Goal: Check status: Check status

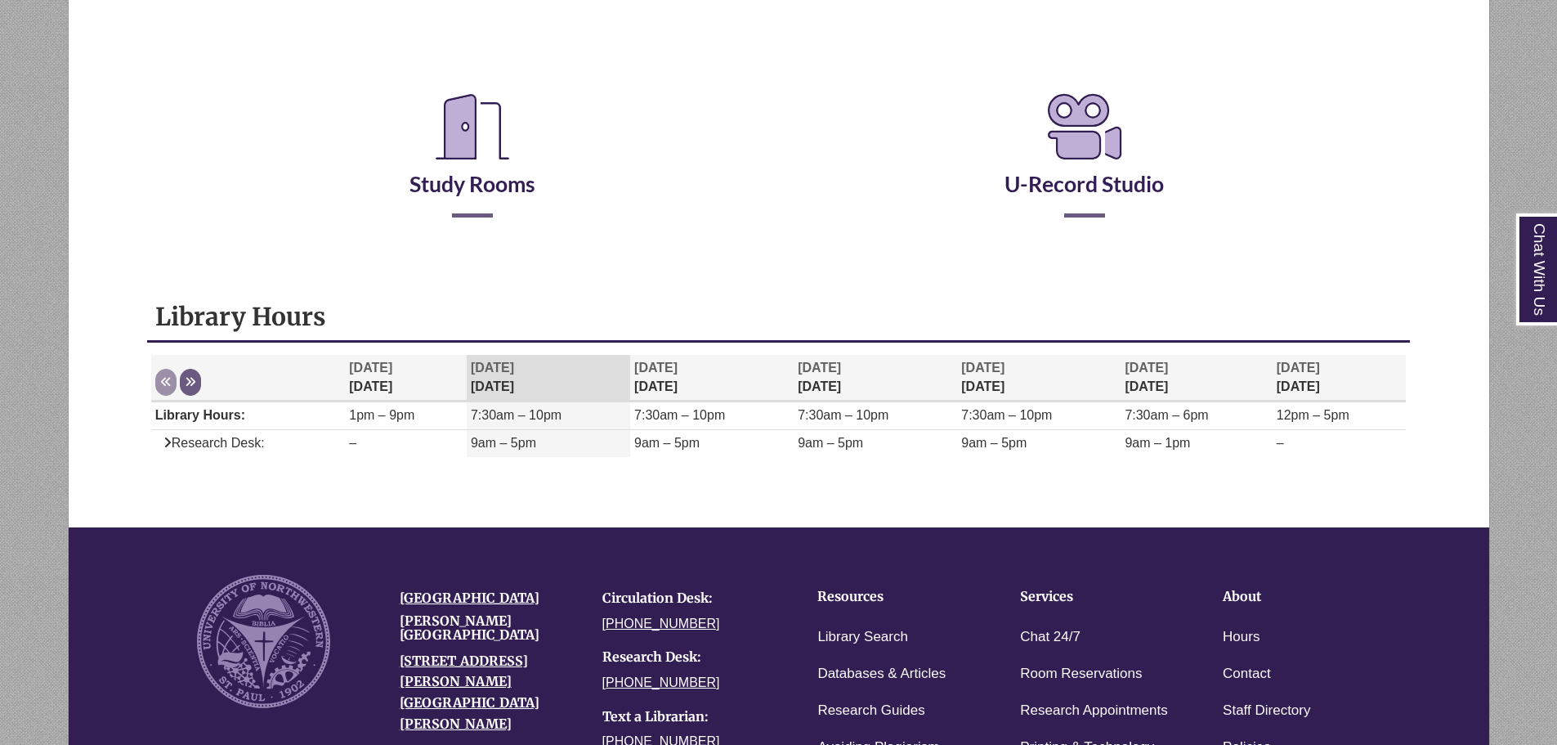
scroll to position [327, 0]
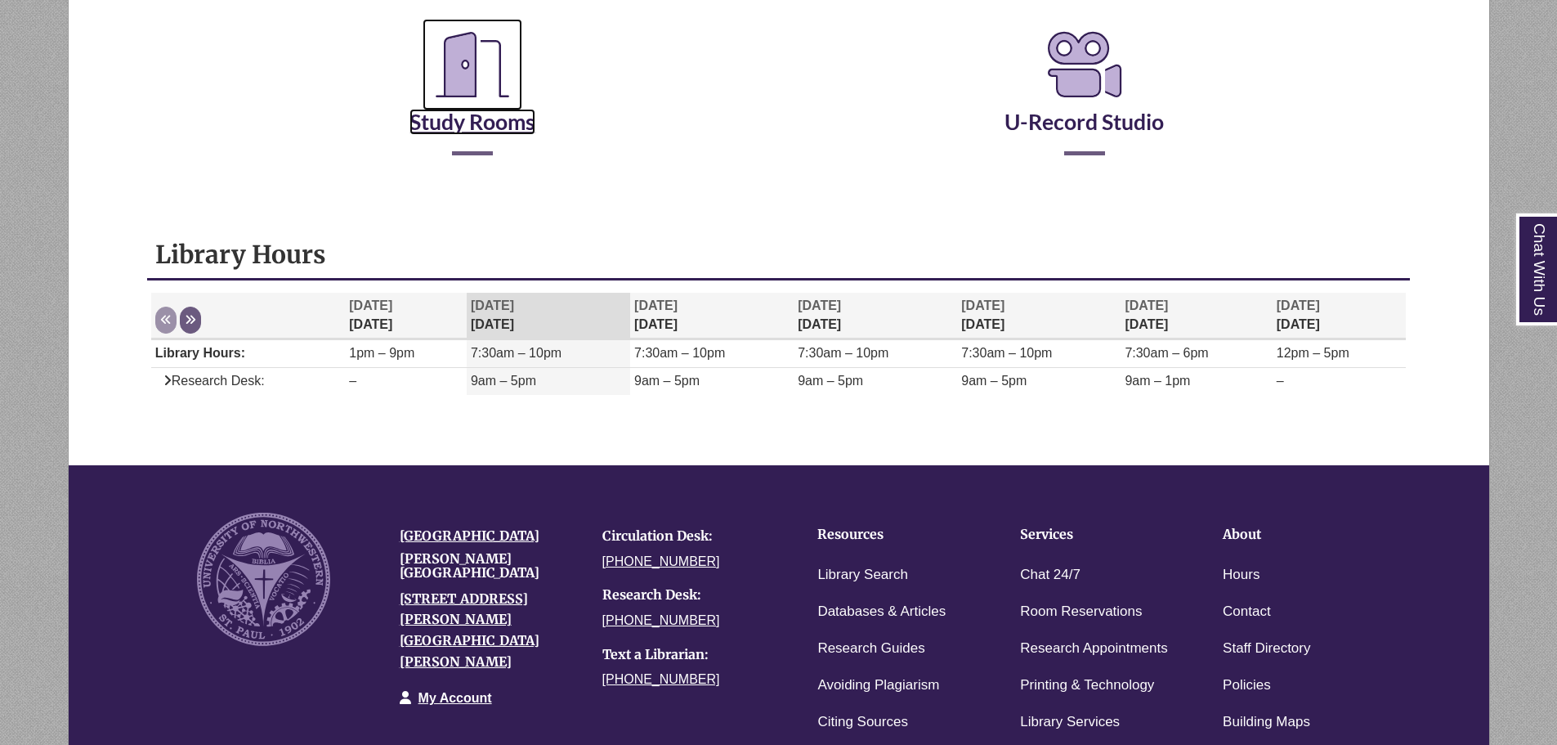
click at [494, 97] on icon "Reserve a Room" at bounding box center [473, 65] width 100 height 92
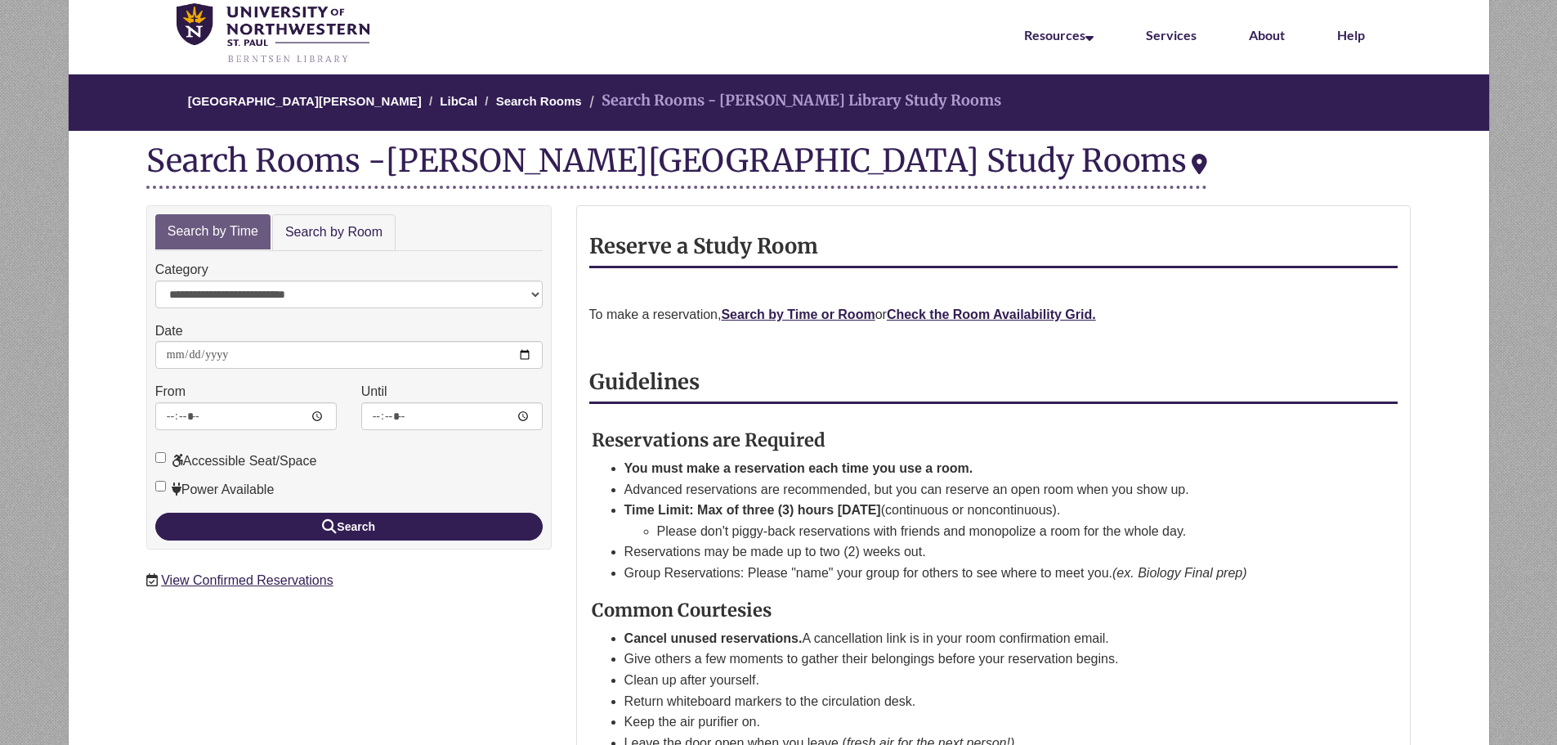
scroll to position [163, 0]
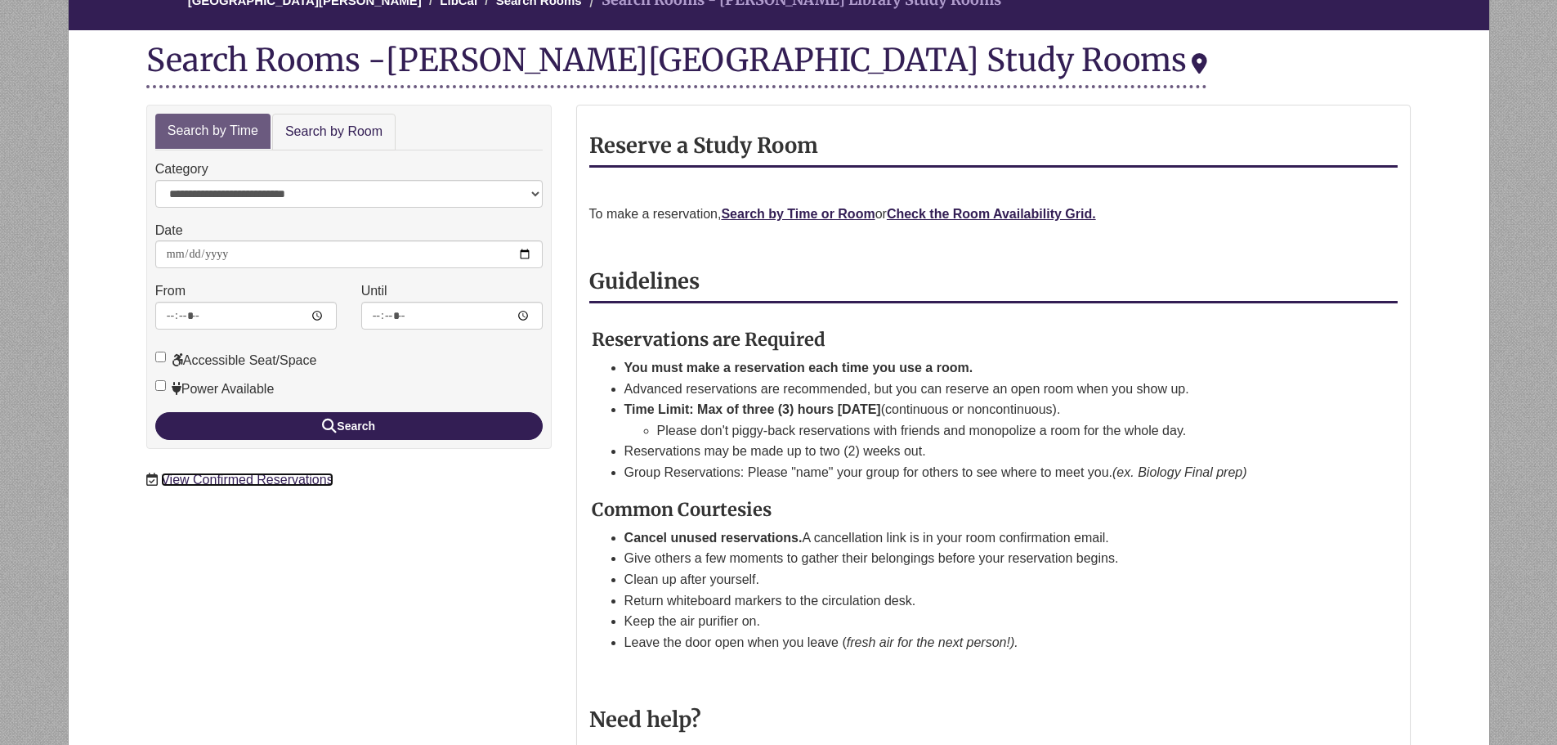
click at [232, 480] on link "View Confirmed Reservations" at bounding box center [247, 479] width 172 height 14
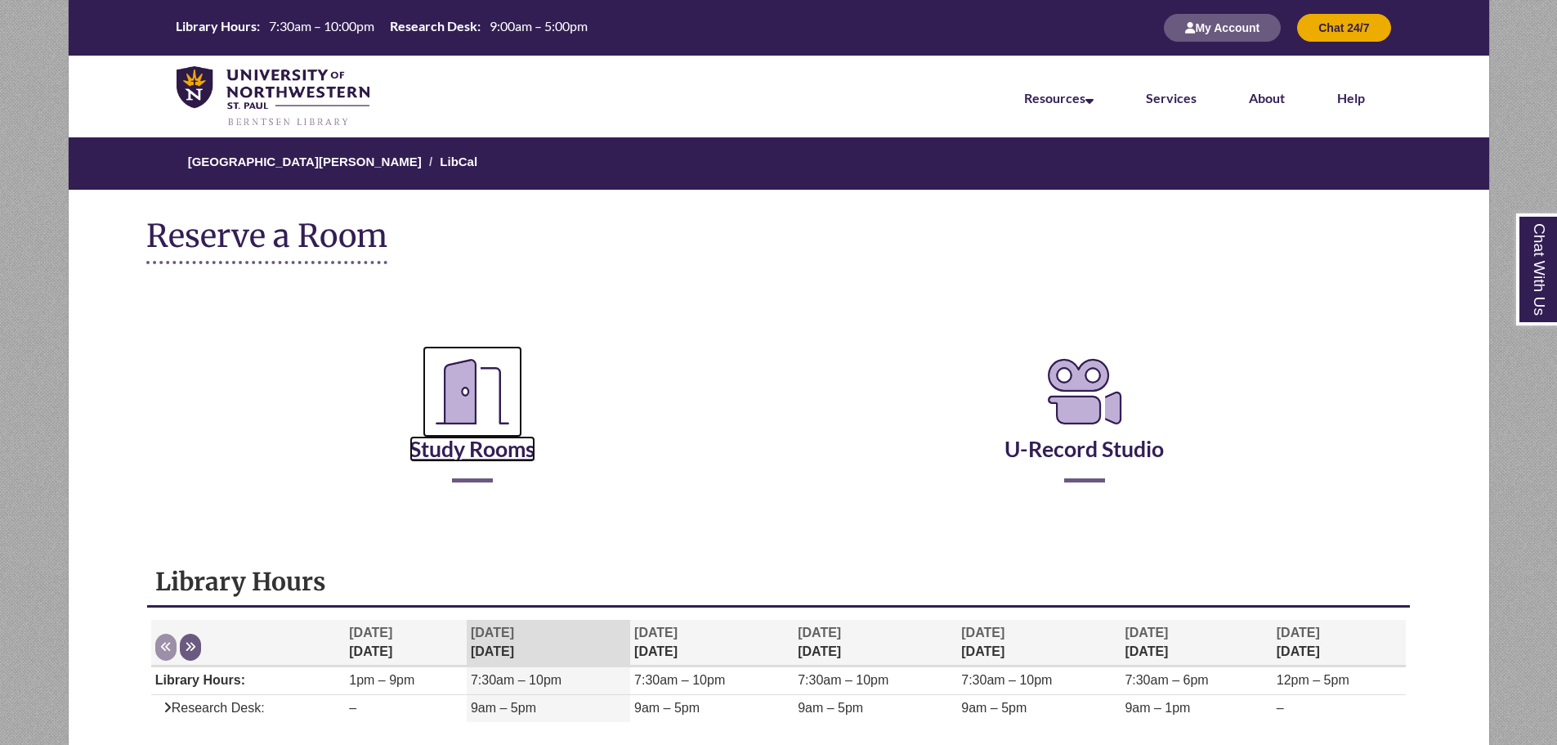
click at [496, 394] on icon "Reserve a Room" at bounding box center [473, 392] width 100 height 92
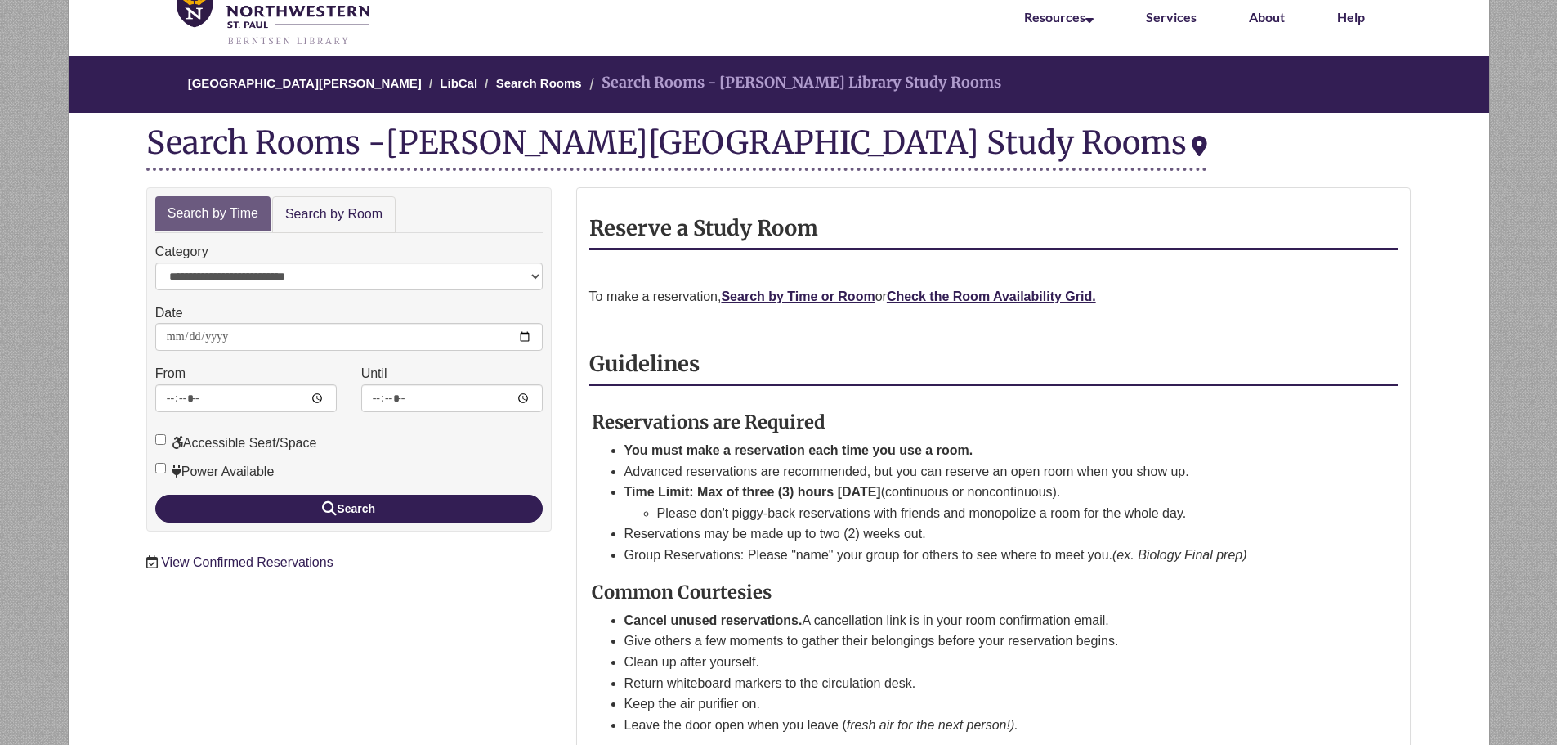
scroll to position [82, 0]
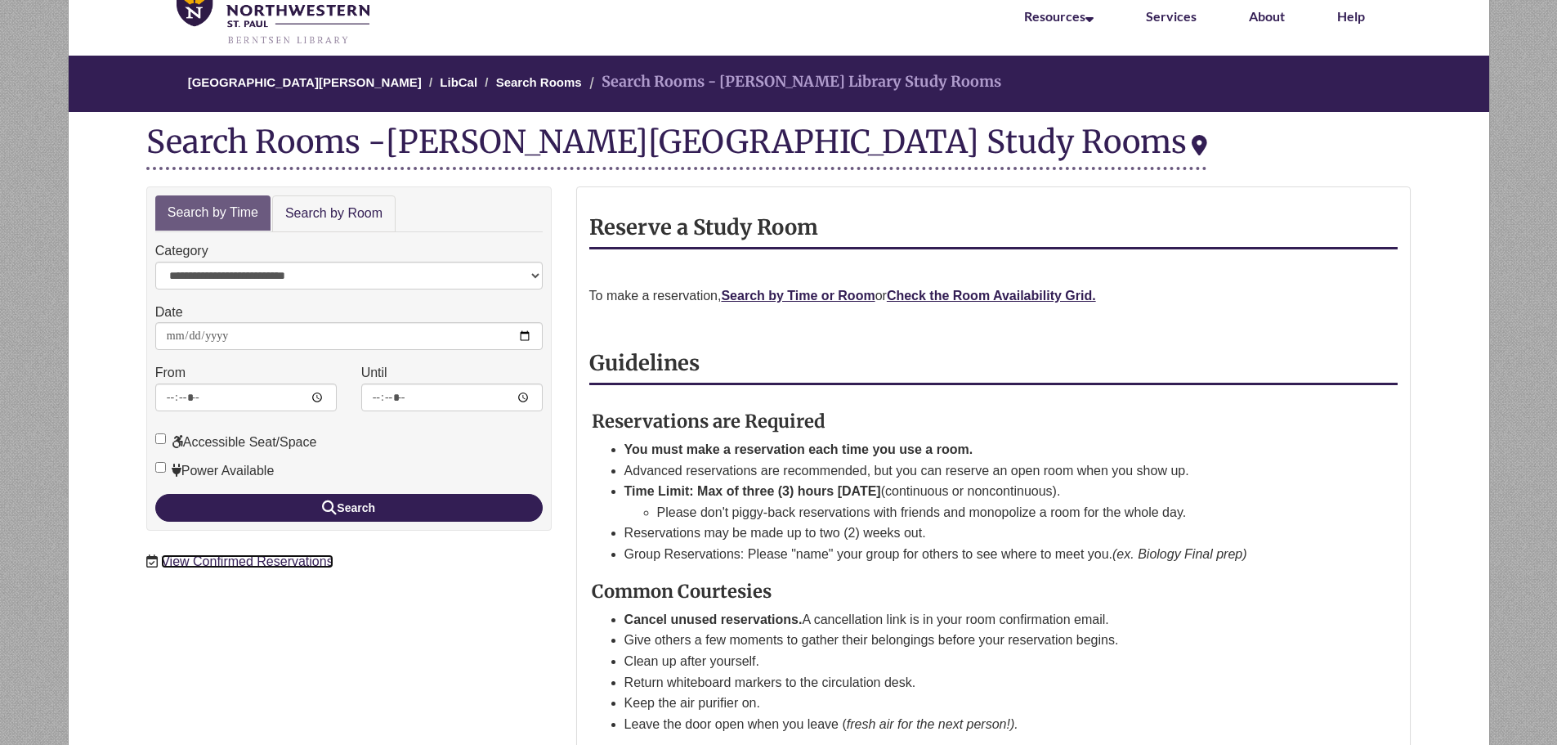
click at [232, 563] on link "View Confirmed Reservations" at bounding box center [247, 561] width 172 height 14
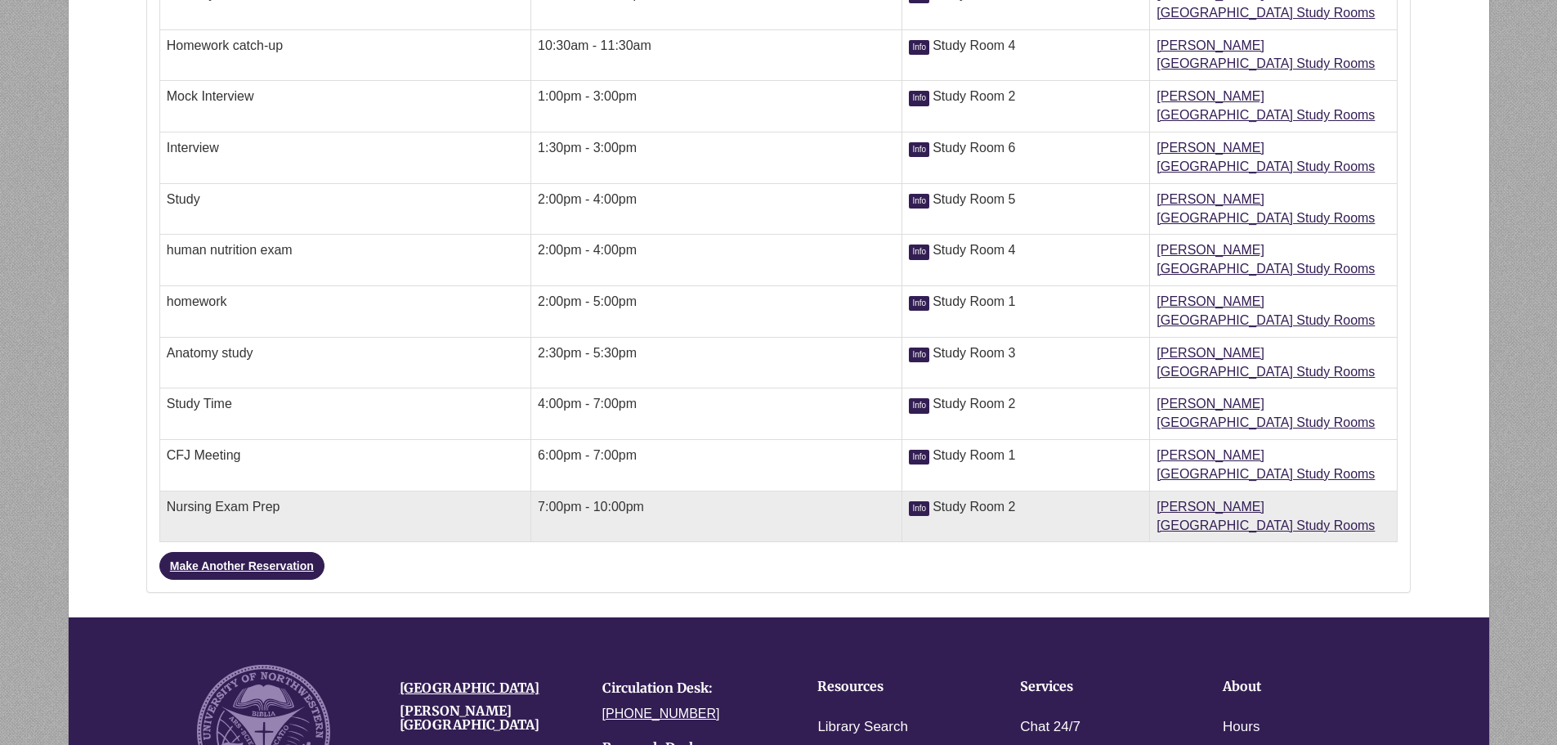
scroll to position [710, 0]
